Goal: Information Seeking & Learning: Learn about a topic

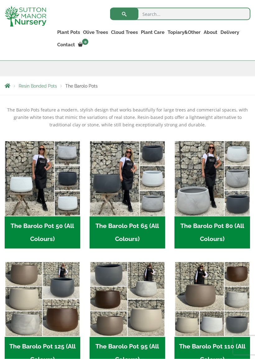
scroll to position [107, 0]
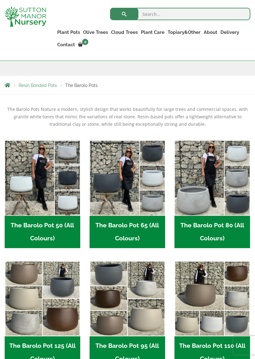
click at [134, 199] on img "Visit product category The Barolo Pot 65 (All Colours)" at bounding box center [127, 178] width 76 height 76
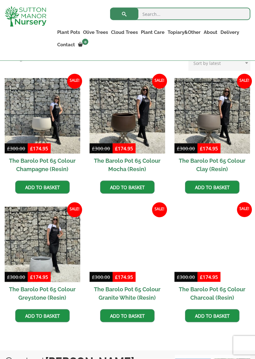
scroll to position [158, 0]
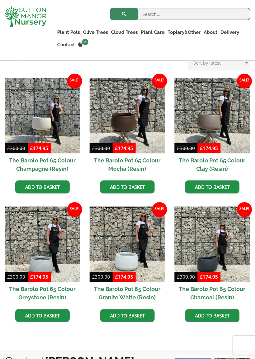
click at [45, 140] on img at bounding box center [43, 116] width 76 height 76
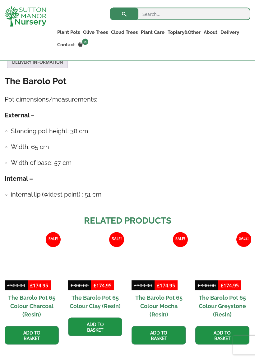
scroll to position [402, 0]
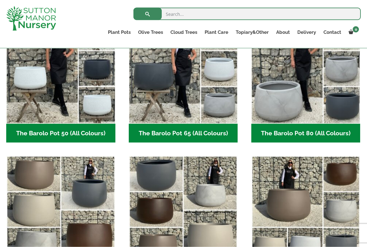
scroll to position [197, 0]
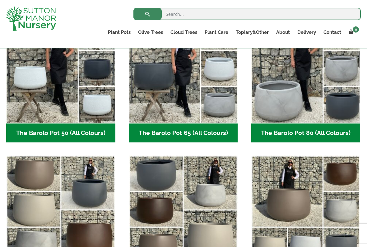
click at [275, 96] on img "Visit product category The Barolo Pot 80 (All Colours)" at bounding box center [305, 69] width 109 height 109
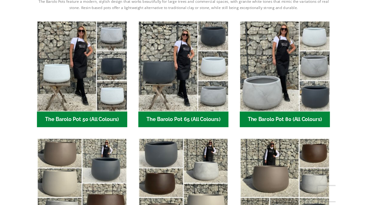
scroll to position [214, 0]
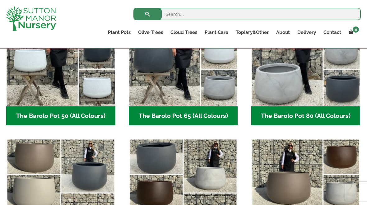
click at [211, 89] on img "Visit product category The Barolo Pot 65 (All Colours)" at bounding box center [183, 51] width 109 height 109
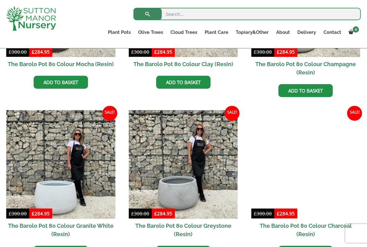
scroll to position [318, 0]
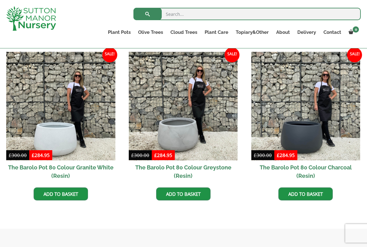
click at [82, 139] on img at bounding box center [60, 106] width 109 height 109
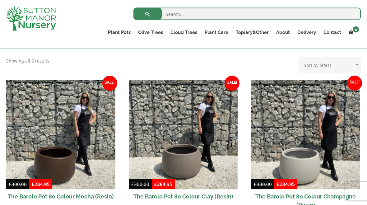
scroll to position [99, 0]
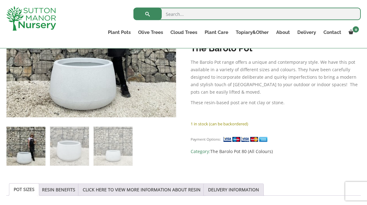
scroll to position [192, 0]
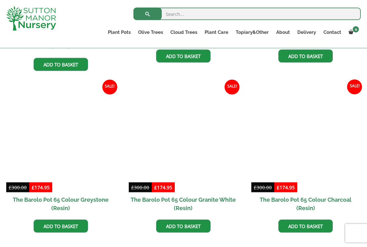
scroll to position [287, 0]
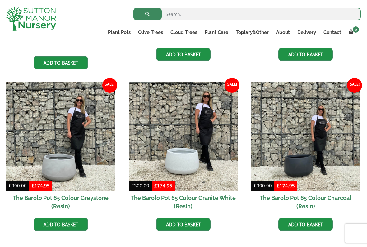
click at [197, 144] on img at bounding box center [183, 136] width 109 height 109
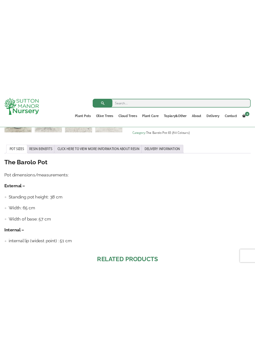
scroll to position [307, 0]
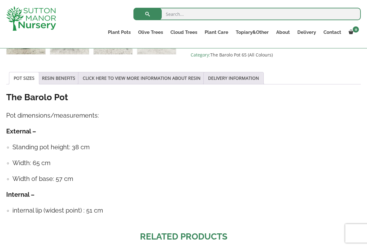
click at [337, 156] on ul "Standing pot height: 38 cm Width: 65 cm Width of base: 57 cm" at bounding box center [183, 163] width 354 height 41
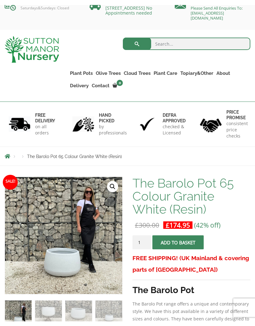
scroll to position [0, 0]
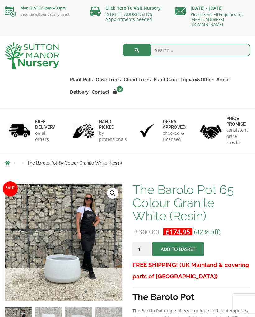
click at [177, 50] on input "search" at bounding box center [186, 50] width 127 height 12
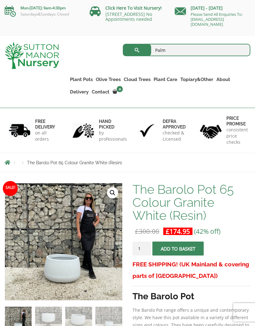
type input "Palm"
click at [137, 50] on button "submit" at bounding box center [137, 50] width 28 height 12
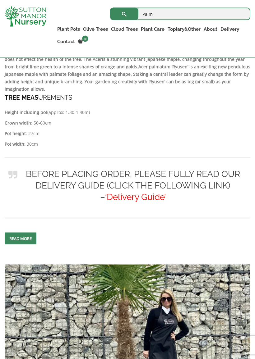
scroll to position [1009, 0]
